Goal: Task Accomplishment & Management: Use online tool/utility

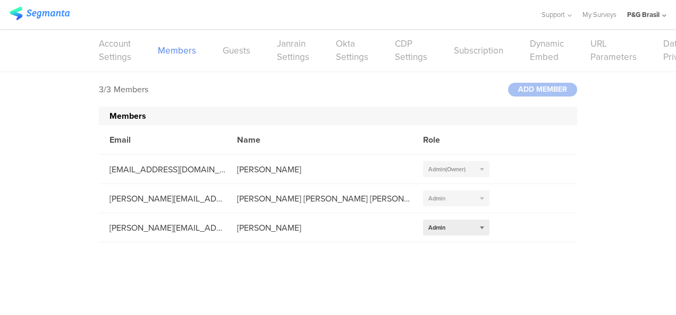
click at [49, 17] on img at bounding box center [40, 13] width 60 height 13
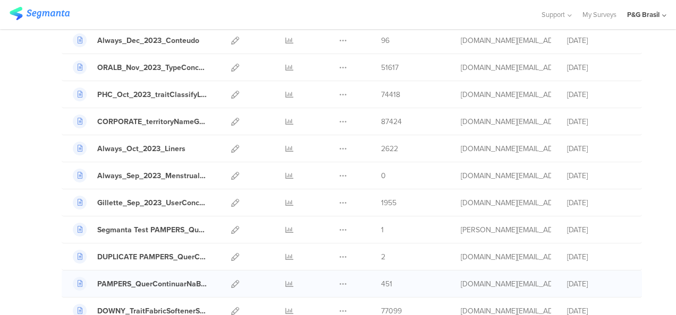
scroll to position [1230, 0]
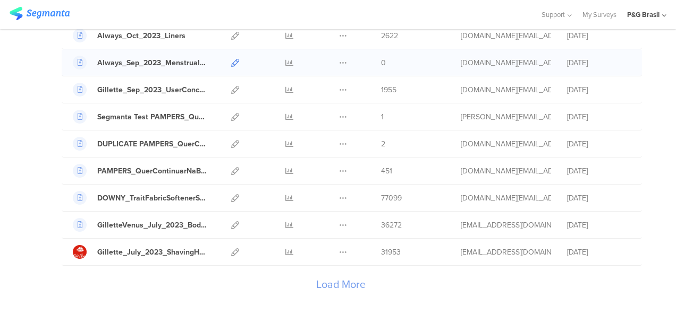
click at [231, 59] on icon at bounding box center [235, 63] width 8 height 8
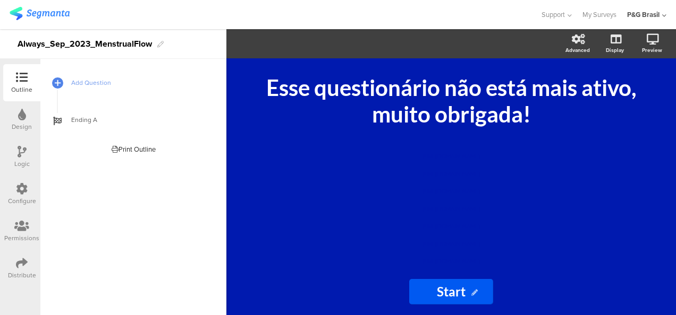
click at [32, 271] on div "Distribute" at bounding box center [22, 276] width 28 height 10
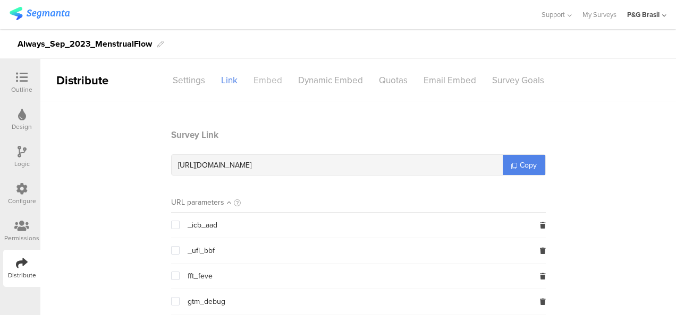
click at [245, 73] on div "Embed" at bounding box center [267, 80] width 45 height 19
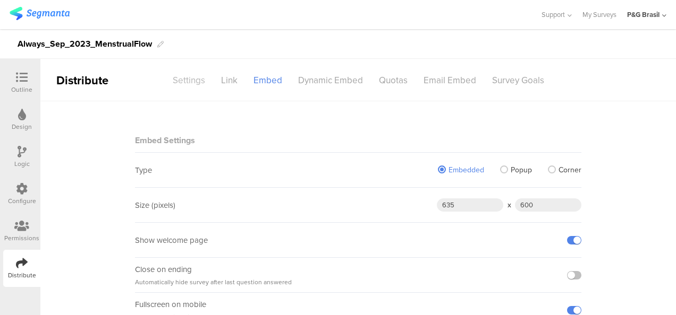
click at [189, 80] on div "Settings" at bounding box center [189, 80] width 48 height 19
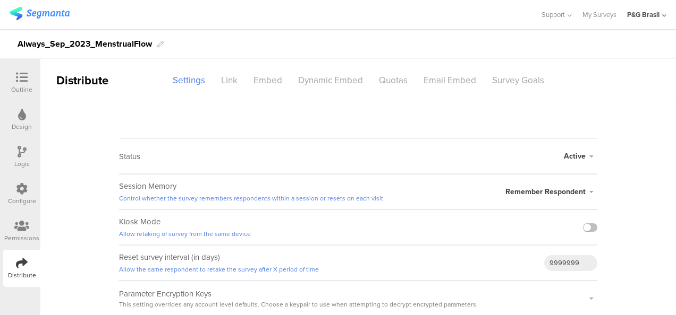
click at [16, 226] on icon at bounding box center [21, 226] width 15 height 12
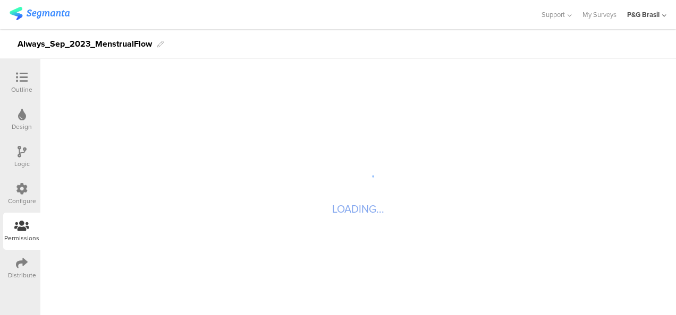
click at [32, 200] on div "Configure" at bounding box center [22, 202] width 28 height 10
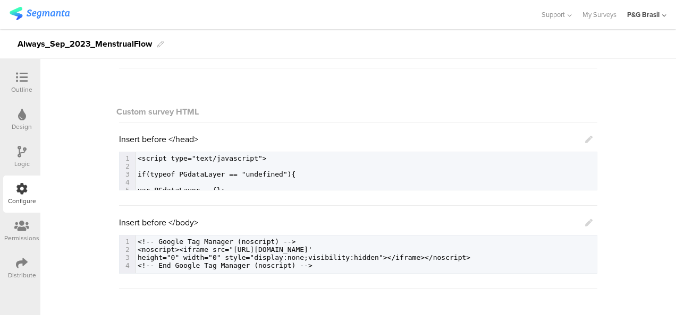
scroll to position [53, 0]
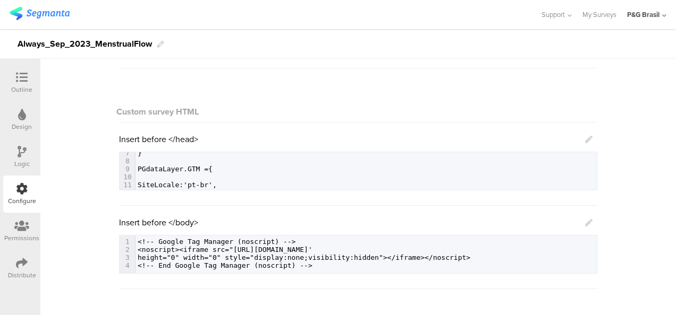
click at [266, 178] on pre "​" at bounding box center [365, 177] width 461 height 8
click at [585, 136] on link at bounding box center [588, 139] width 7 height 12
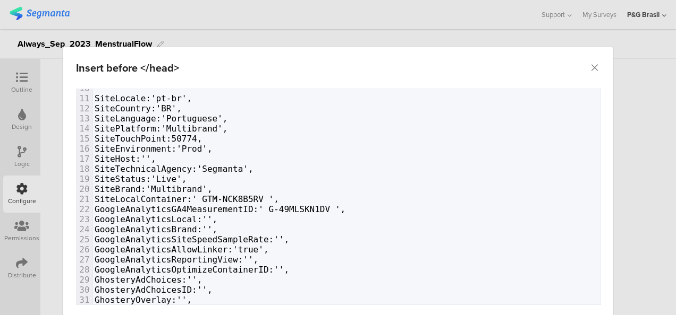
scroll to position [106, 0]
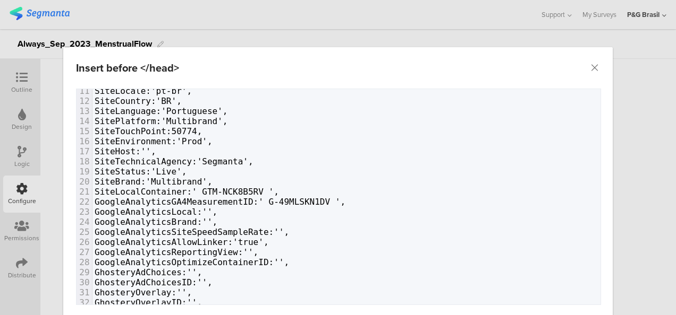
click at [189, 187] on span "SiteLocalContainer:' GTM-NCK8B5RV '," at bounding box center [187, 192] width 184 height 10
click at [252, 200] on span "GoogleAnalyticsGA4MeasurementID:' G-49MLSKN1DV '," at bounding box center [220, 202] width 251 height 10
click at [250, 198] on span "GoogleAnalyticsGA4MeasurementID:' G-49MLSKN1DV '," at bounding box center [220, 202] width 251 height 10
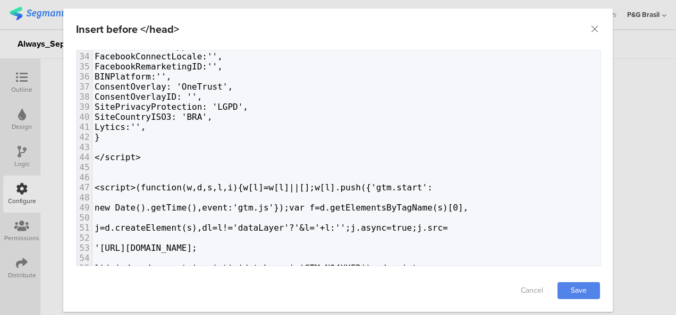
scroll to position [53, 0]
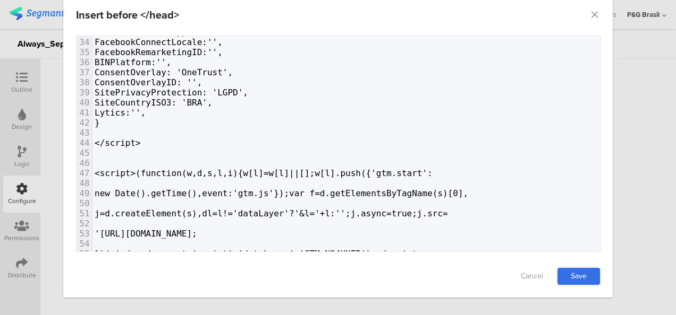
click at [573, 277] on link "Save" at bounding box center [578, 276] width 42 height 17
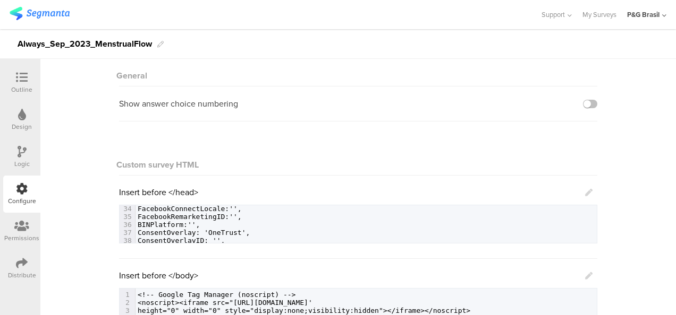
scroll to position [0, 0]
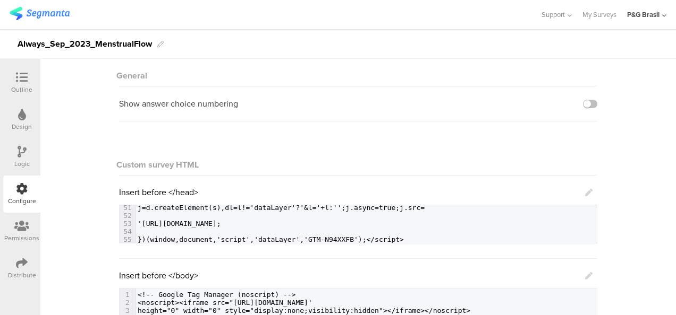
click at [585, 196] on icon at bounding box center [588, 192] width 7 height 7
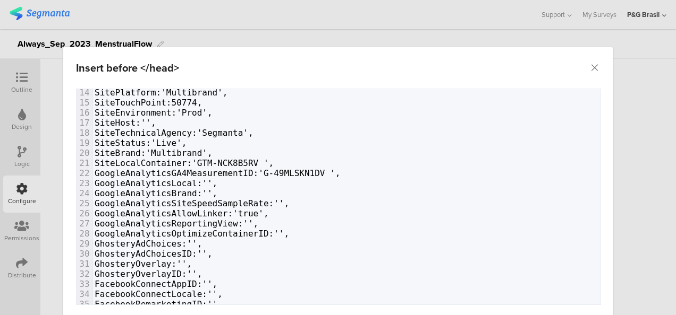
scroll to position [159, 0]
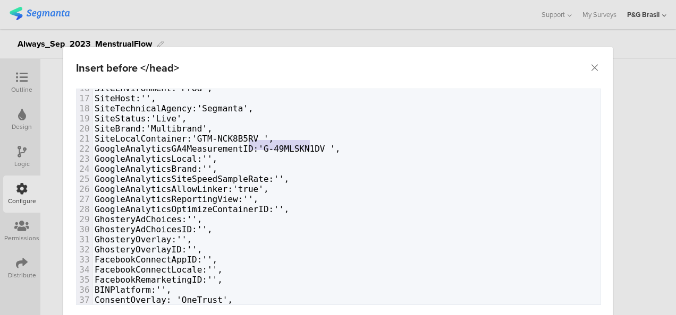
drag, startPoint x: 245, startPoint y: 147, endPoint x: 348, endPoint y: 161, distance: 104.1
click at [320, 152] on div "1 <script type="text/javascript"> 2 ​ 3 if(typeof PGdataLayer == "undefined"){ …" at bounding box center [346, 209] width 508 height 555
type textarea "G-49MLSKN1DV ', GoogleAnalyticsLocal:'',"
click at [347, 164] on pre "GoogleAnalyticsBrand:''," at bounding box center [346, 169] width 508 height 10
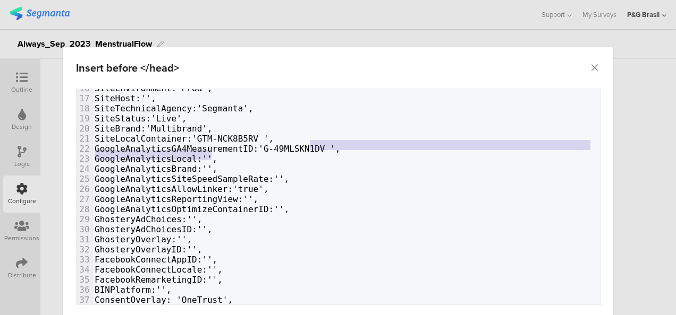
type textarea "N1DV"
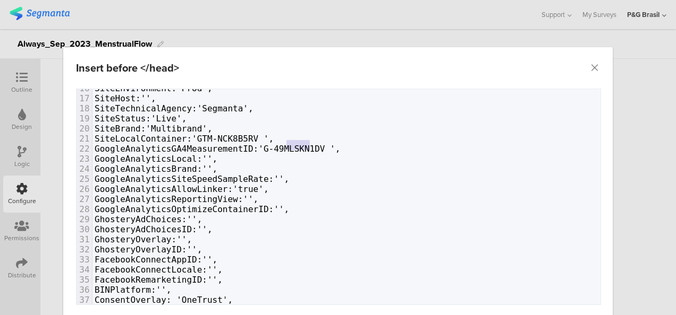
drag, startPoint x: 306, startPoint y: 145, endPoint x: 280, endPoint y: 149, distance: 25.8
click at [280, 149] on div "1 <script type="text/javascript"> 2 ​ 3 if(typeof PGdataLayer == "undefined"){ …" at bounding box center [346, 209] width 508 height 555
click at [309, 144] on span "GoogleAnalyticsGA4MeasurementID:'G-49MLSKN1DV '," at bounding box center [217, 149] width 245 height 10
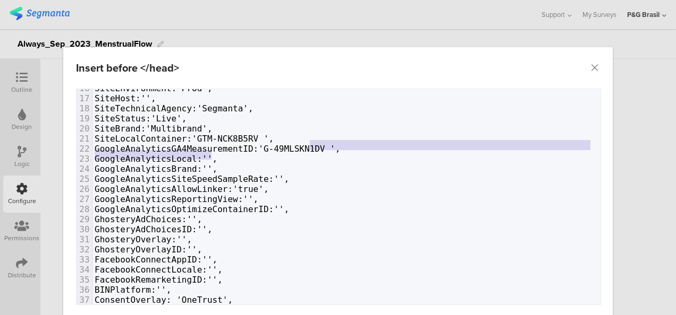
type textarea "G-49MLSKN1DV"
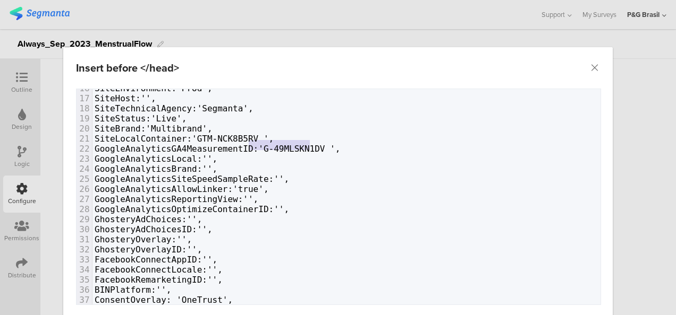
drag, startPoint x: 308, startPoint y: 144, endPoint x: 243, endPoint y: 147, distance: 64.3
click at [243, 147] on span "GoogleAnalyticsGA4MeasurementID:'G-49MLSKN1DV '," at bounding box center [217, 149] width 245 height 10
paste textarea "dialog"
click at [251, 144] on span "GoogleAnalyticsGA4MeasurementID:' G-49MLSKN1DV'," at bounding box center [217, 149] width 245 height 10
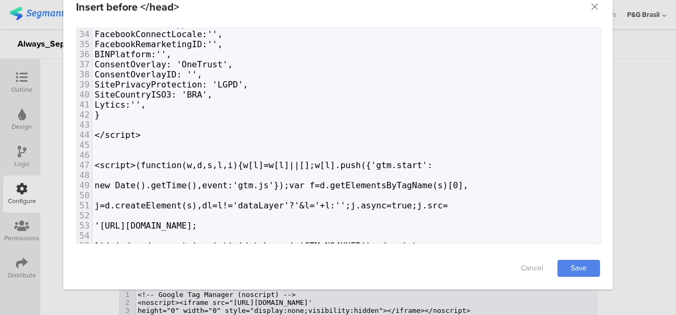
scroll to position [62, 0]
click at [570, 262] on link "Save" at bounding box center [578, 268] width 42 height 17
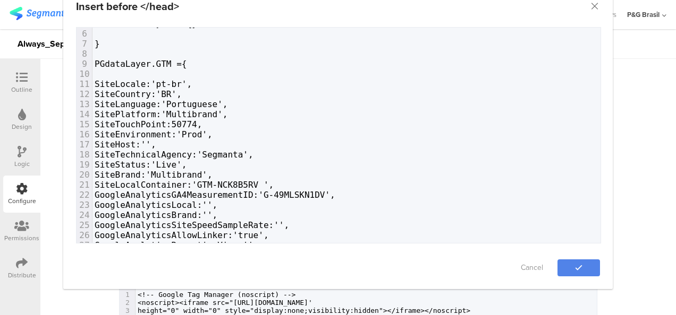
scroll to position [0, 0]
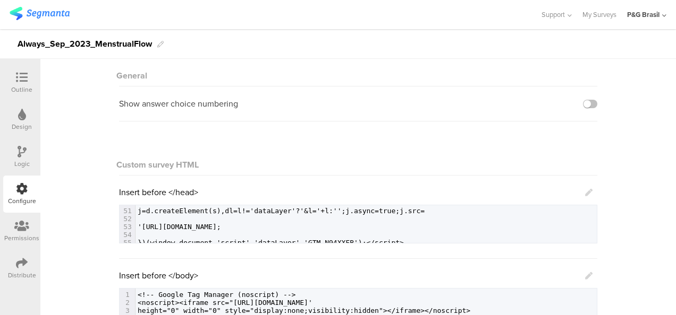
click at [585, 192] on icon at bounding box center [588, 192] width 7 height 7
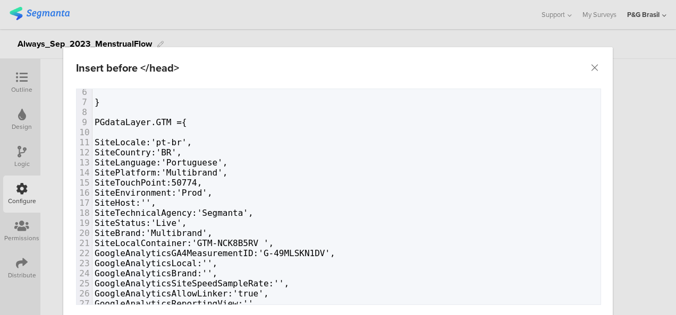
scroll to position [53, 0]
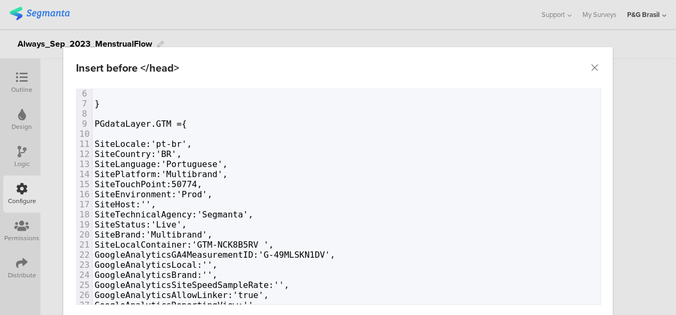
click at [246, 240] on span "SiteLocalContainer:'GTM-NCK8B5RV '," at bounding box center [184, 245] width 179 height 10
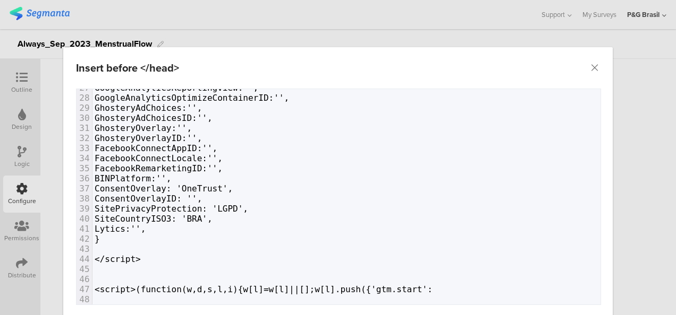
scroll to position [318, 0]
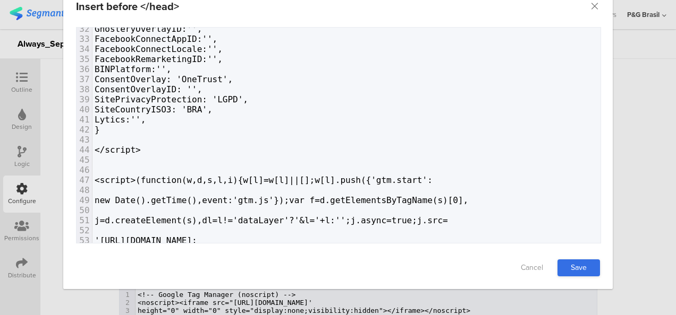
click at [579, 269] on link "Save" at bounding box center [578, 268] width 42 height 17
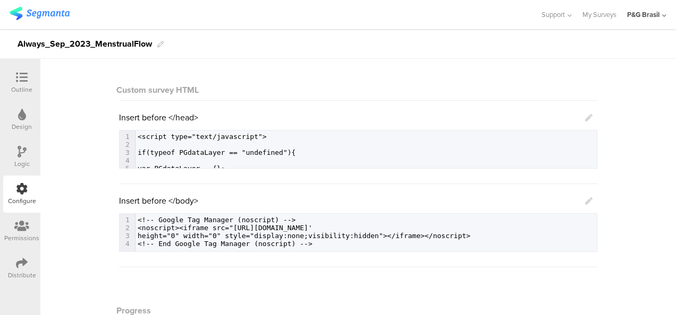
scroll to position [132, 0]
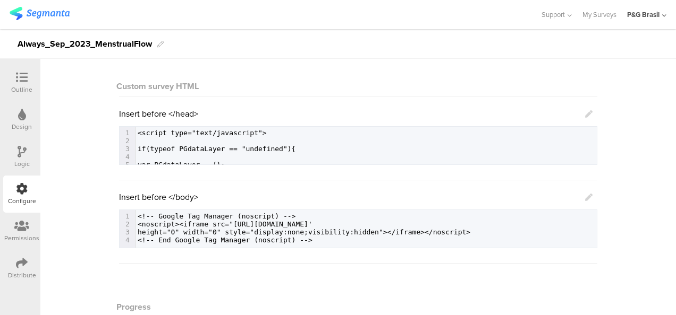
click at [585, 113] on icon at bounding box center [588, 113] width 7 height 7
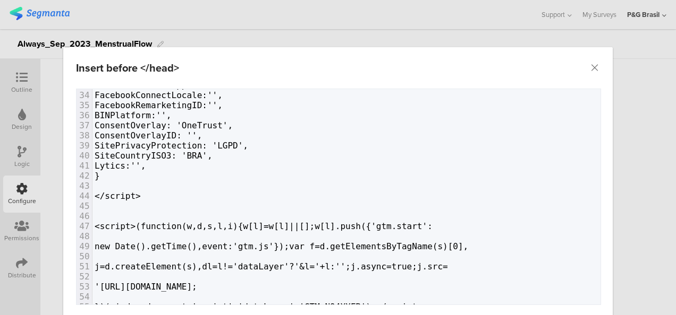
scroll to position [62, 0]
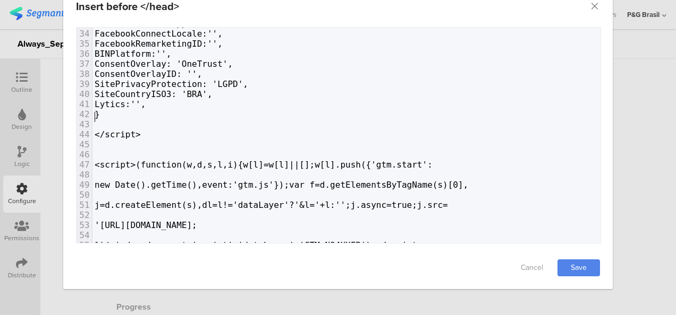
click at [133, 120] on pre "​" at bounding box center [346, 125] width 508 height 10
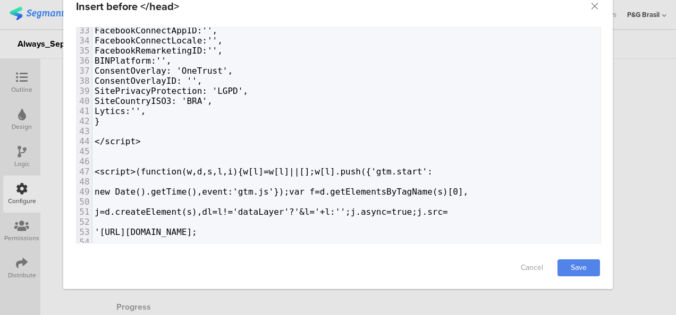
scroll to position [334, 0]
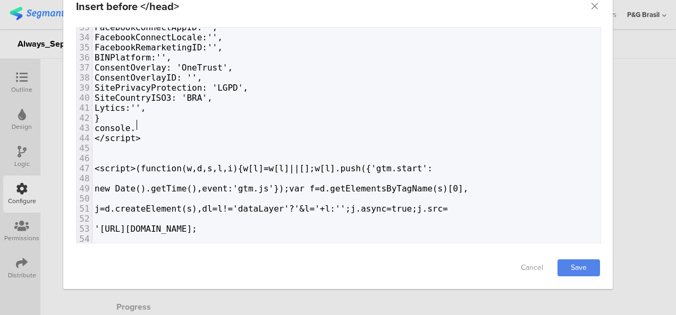
type textarea "console.l"
